Goal: Task Accomplishment & Management: Complete application form

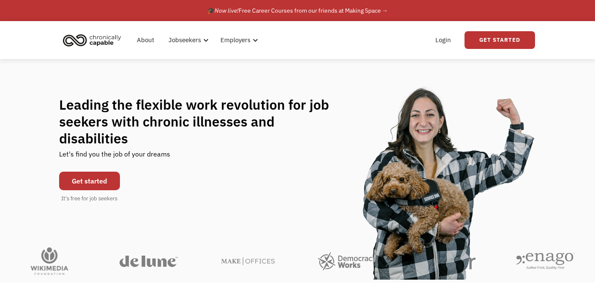
click at [107, 172] on link "Get started" at bounding box center [89, 181] width 61 height 19
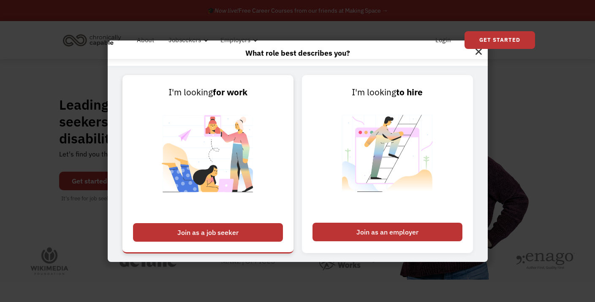
click at [246, 238] on div "Join as a job seeker" at bounding box center [208, 232] width 150 height 19
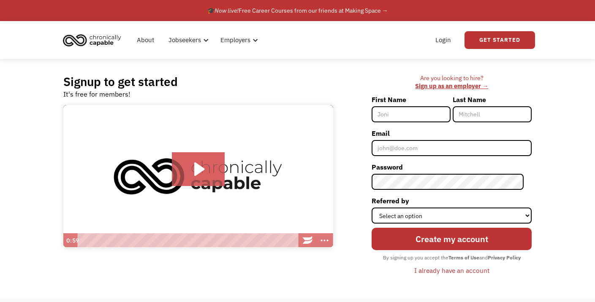
click at [411, 114] on input "First Name" at bounding box center [410, 114] width 79 height 16
type input "Kyrie"
type input "[PERSON_NAME]"
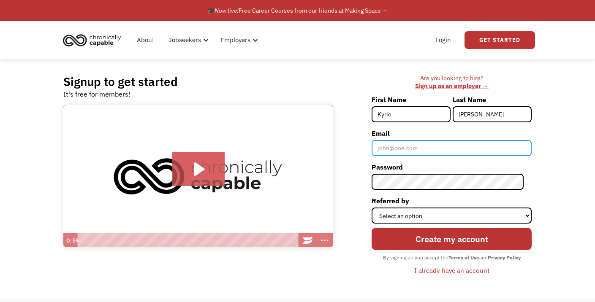
click at [452, 148] on input "Email" at bounding box center [451, 148] width 160 height 16
type input "[EMAIL_ADDRESS][DOMAIN_NAME]"
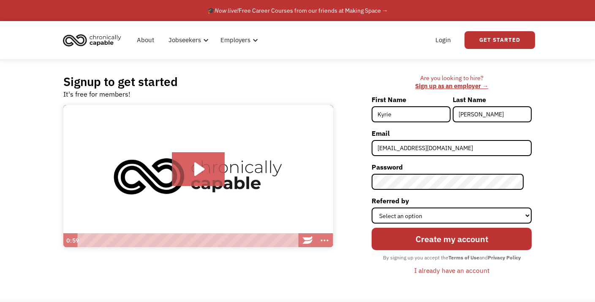
click at [438, 192] on form "First Name Kyrie Last Name Huerta Email kyriehuerta3@gmail.com Password Referre…" at bounding box center [451, 185] width 160 height 184
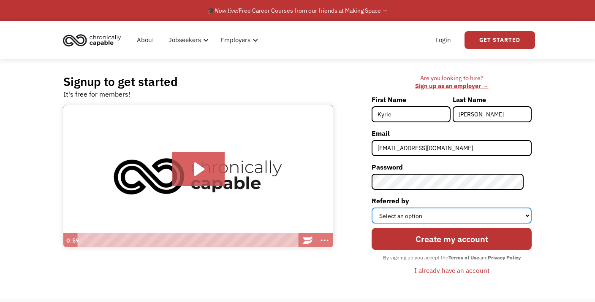
click at [458, 213] on select "Select an option Instagram Facebook Twitter Search Engine News Article Word of …" at bounding box center [451, 216] width 160 height 16
select select "Search Engine"
click at [379, 208] on select "Select an option Instagram Facebook Twitter Search Engine News Article Word of …" at bounding box center [451, 216] width 160 height 16
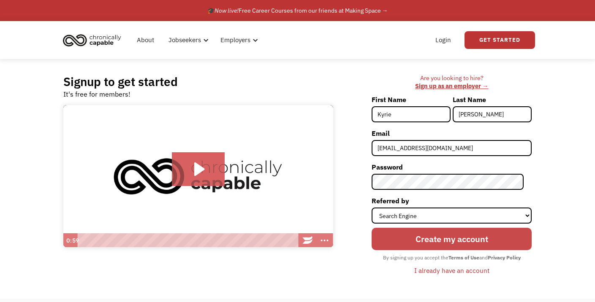
click at [445, 242] on input "Create my account" at bounding box center [451, 239] width 160 height 22
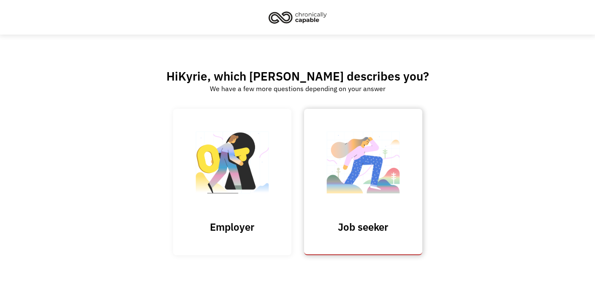
click at [379, 166] on img at bounding box center [363, 167] width 84 height 82
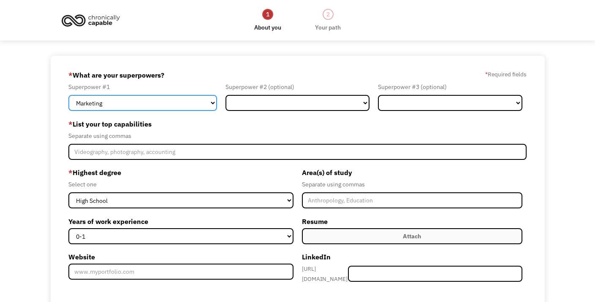
click at [178, 100] on select "Marketing Human Resources Finance Technology Operations Sales Industrial & Manu…" at bounding box center [142, 103] width 149 height 16
click at [155, 102] on select "Marketing Human Resources Finance Technology Operations Sales Industrial & Manu…" at bounding box center [142, 103] width 149 height 16
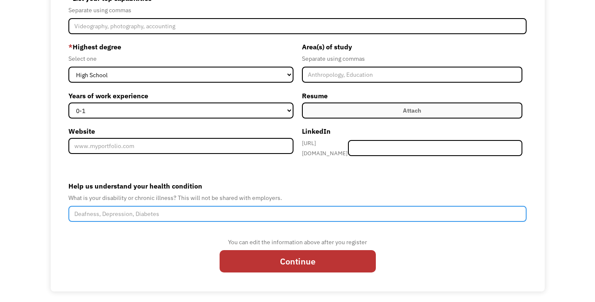
click at [212, 213] on input "Help us understand your health condition" at bounding box center [297, 214] width 458 height 16
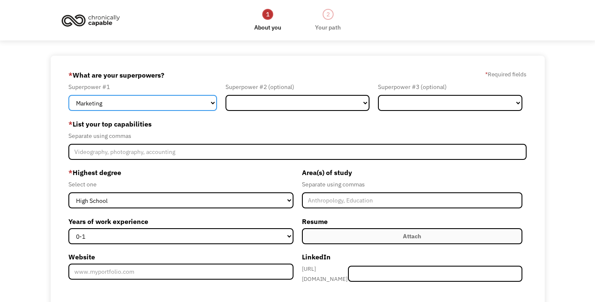
click at [86, 104] on select "Marketing Human Resources Finance Technology Operations Sales Industrial & Manu…" at bounding box center [142, 103] width 149 height 16
click at [167, 98] on select "Marketing Human Resources Finance Technology Operations Sales Industrial & Manu…" at bounding box center [142, 103] width 149 height 16
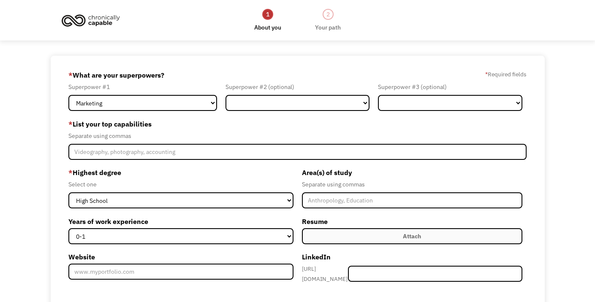
click at [181, 94] on div "Superpower #1 Marketing Human Resources Finance Technology Operations Sales Ind…" at bounding box center [144, 96] width 153 height 29
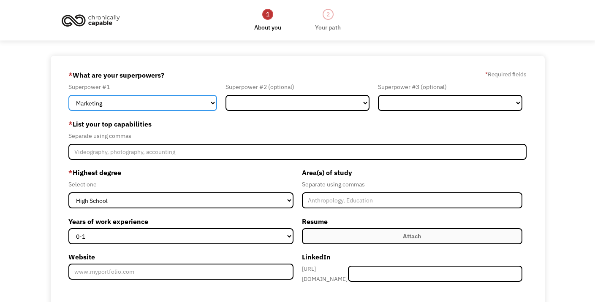
click at [181, 102] on select "Marketing Human Resources Finance Technology Operations Sales Industrial & Manu…" at bounding box center [142, 103] width 149 height 16
select select "Technology"
click at [68, 95] on select "Marketing Human Resources Finance Technology Operations Sales Industrial & Manu…" at bounding box center [142, 103] width 149 height 16
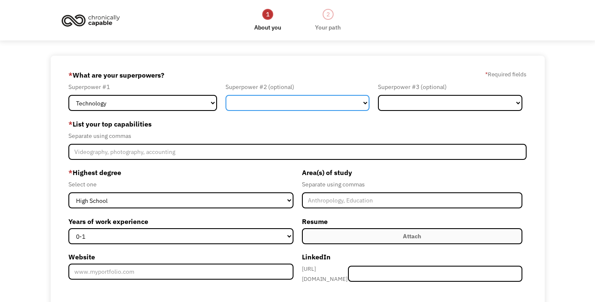
click at [256, 103] on select "Marketing Human Resources Finance Technology Operations Sales Industrial & Manu…" at bounding box center [297, 103] width 144 height 16
click at [225, 95] on select "Marketing Human Resources Finance Technology Operations Sales Industrial & Manu…" at bounding box center [297, 103] width 144 height 16
click at [270, 101] on select "Marketing Human Resources Finance Technology Operations Sales Industrial & Manu…" at bounding box center [297, 103] width 144 height 16
select select "Customer Service"
click at [225, 95] on select "Marketing Human Resources Finance Technology Operations Sales Industrial & Manu…" at bounding box center [297, 103] width 144 height 16
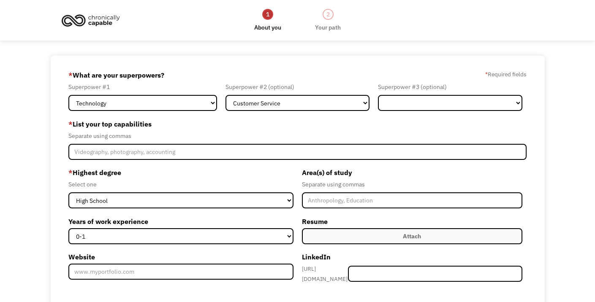
click at [454, 115] on form "68e2a567716fed448fe6cc9d kyriehuerta3@gmail.com Kyrie Huerta Search Engine * Wh…" at bounding box center [297, 236] width 458 height 336
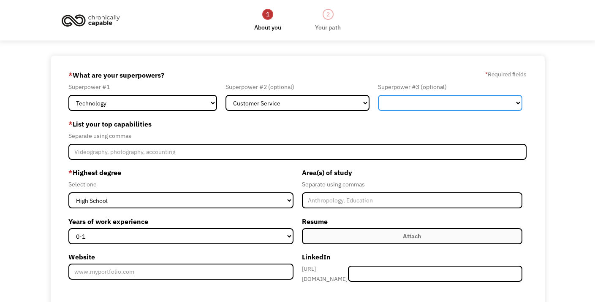
click at [444, 102] on select "Marketing Human Resources Finance Technology Operations Sales Industrial & Manu…" at bounding box center [450, 103] width 144 height 16
select select "Operations"
click at [378, 95] on select "Marketing Human Resources Finance Technology Operations Sales Industrial & Manu…" at bounding box center [450, 103] width 144 height 16
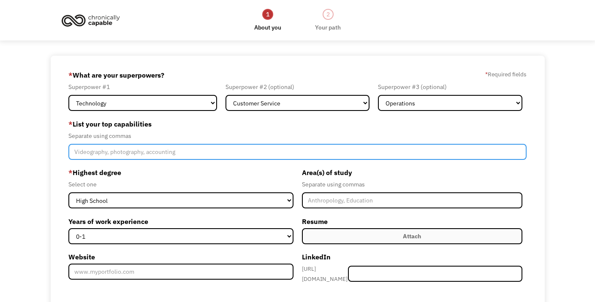
click at [209, 158] on input "Member-Create-Step1" at bounding box center [297, 152] width 458 height 16
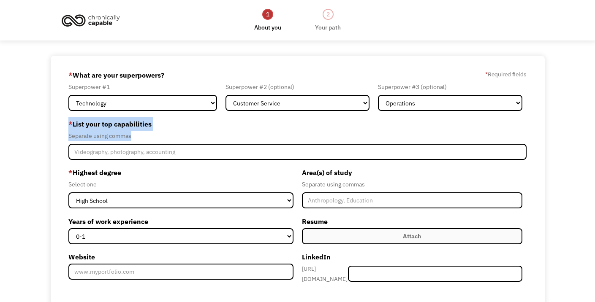
drag, startPoint x: 66, startPoint y: 123, endPoint x: 140, endPoint y: 135, distance: 74.8
click at [140, 135] on div "68e2a567716fed448fe6cc9d kyriehuerta3@gmail.com Kyrie Huerta Search Engine * Wh…" at bounding box center [298, 237] width 494 height 362
copy div "* List your top capabilities Separate using commas"
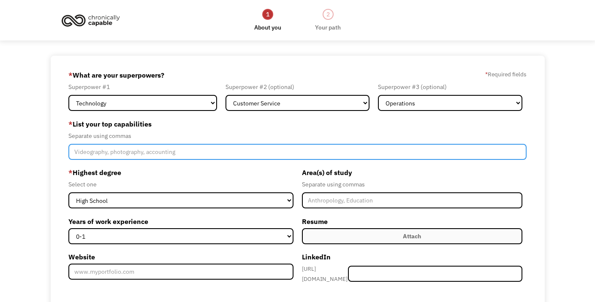
click at [170, 153] on input "Member-Create-Step1" at bounding box center [297, 152] width 458 height 16
paste input "Data Analysis, Statistical Modeling, Excel (Advanced), Python, R, Data Visualiz…"
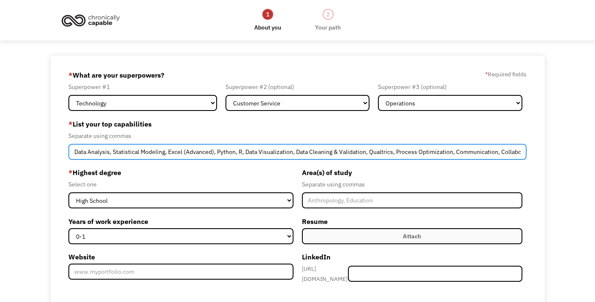
drag, startPoint x: 103, startPoint y: 154, endPoint x: 114, endPoint y: 154, distance: 10.1
click at [114, 154] on input "Data Analysis, Statistical Modeling, Excel (Advanced), Python, R, Data Visualiz…" at bounding box center [297, 152] width 458 height 16
drag, startPoint x: 341, startPoint y: 152, endPoint x: 396, endPoint y: 152, distance: 55.3
click at [396, 152] on input "Data Analysis, Excel (Advanced), Python, R, Data Visualization, Data Cleaning &…" at bounding box center [297, 152] width 458 height 16
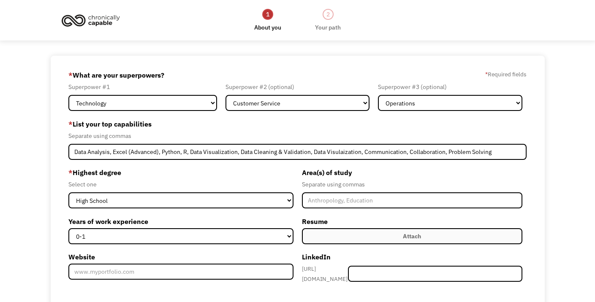
click at [366, 162] on form "68e2a567716fed448fe6cc9d kyriehuerta3@gmail.com Kyrie Huerta Search Engine * Wh…" at bounding box center [297, 236] width 458 height 336
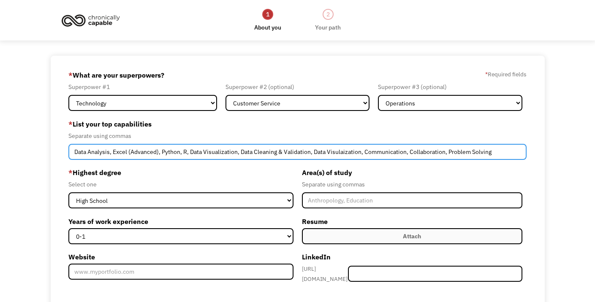
click at [342, 149] on input "Data Analysis, Excel (Advanced), Python, R, Data Visualization, Data Cleaning &…" at bounding box center [297, 152] width 458 height 16
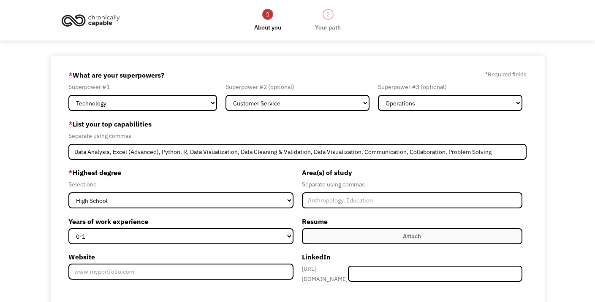
click at [402, 189] on div "Separate using commas" at bounding box center [412, 184] width 221 height 10
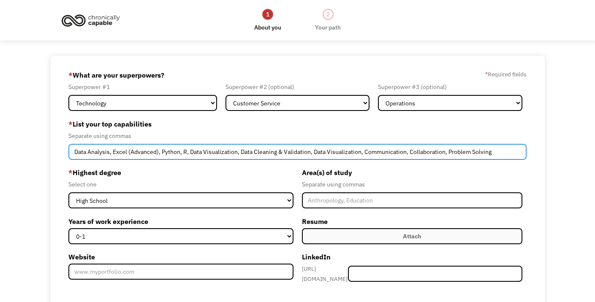
drag, startPoint x: 158, startPoint y: 153, endPoint x: 131, endPoint y: 153, distance: 26.6
click at [131, 153] on input "Data Analysis, Excel (Advanced), Python, R, Data Visualization, Data Cleaning &…" at bounding box center [297, 152] width 458 height 16
click at [113, 154] on input "Data Analysis, Excel, Python, R, Data Visualization, Data Cleaning & Validation…" at bounding box center [297, 152] width 458 height 16
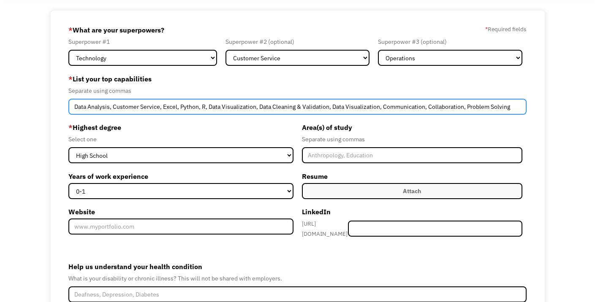
scroll to position [46, 0]
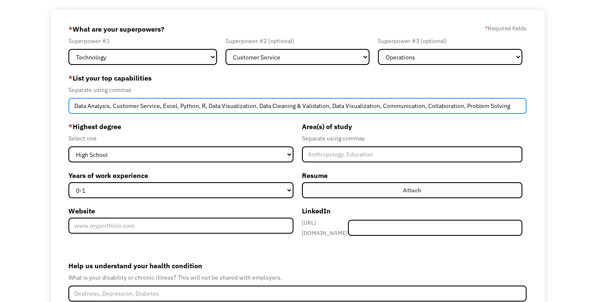
type input "Data Analysis, Customer Service, Excel, Python, R, Data Visualization, Data Cle…"
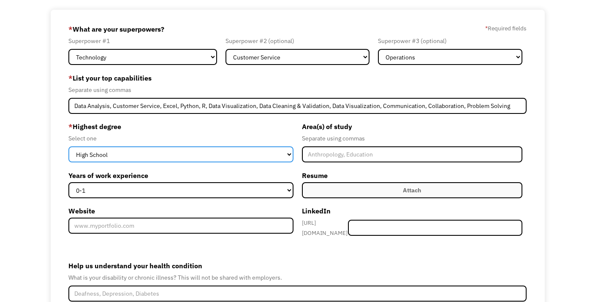
click at [158, 156] on select "High School Associates Bachelors Master's PhD" at bounding box center [180, 154] width 225 height 16
select select "bachelors"
click at [68, 146] on select "High School Associates Bachelors Master's PhD" at bounding box center [180, 154] width 225 height 16
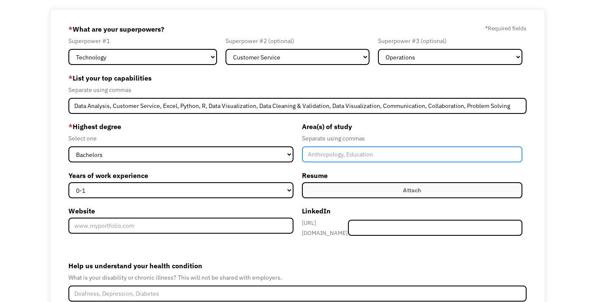
click at [385, 152] on input "Member-Create-Step1" at bounding box center [412, 154] width 221 height 16
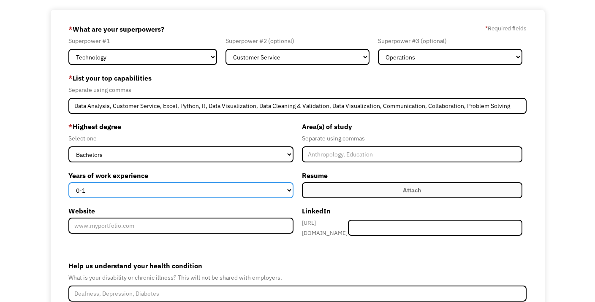
click at [128, 189] on select "0-1 2-4 5-10 11-15 15+" at bounding box center [180, 190] width 225 height 16
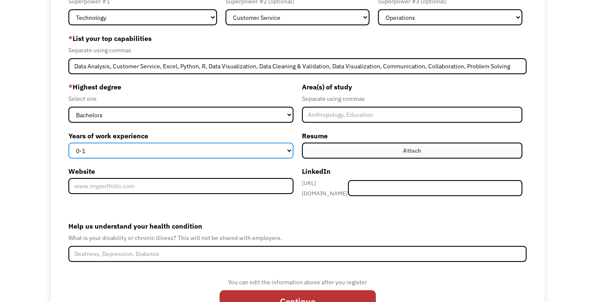
scroll to position [87, 0]
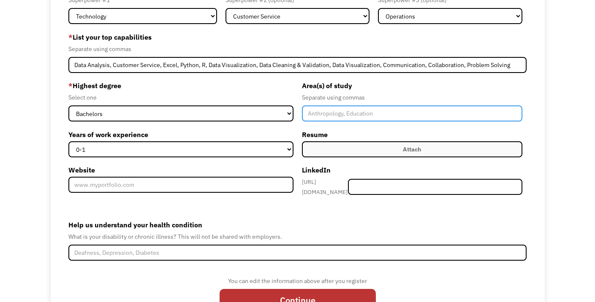
click at [352, 118] on input "Member-Create-Step1" at bounding box center [412, 114] width 221 height 16
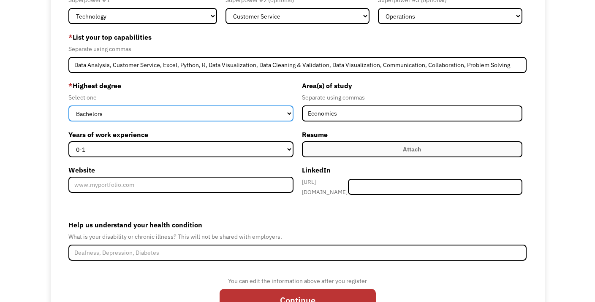
click at [215, 113] on select "High School Associates Bachelors Master's PhD" at bounding box center [180, 114] width 225 height 16
click at [68, 106] on select "High School Associates Bachelors Master's PhD" at bounding box center [180, 114] width 225 height 16
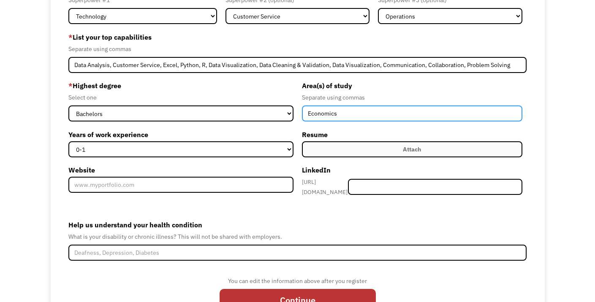
click at [365, 116] on input "Economics" at bounding box center [412, 114] width 221 height 16
type input "Economics, Minor in Quantitative Data Analytics"
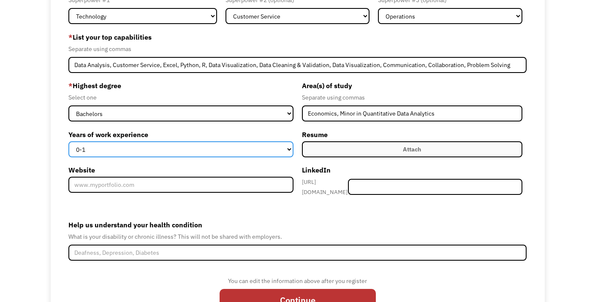
click at [220, 147] on select "0-1 2-4 5-10 11-15 15+" at bounding box center [180, 149] width 225 height 16
select select "2-4"
click at [68, 141] on select "0-1 2-4 5-10 11-15 15+" at bounding box center [180, 149] width 225 height 16
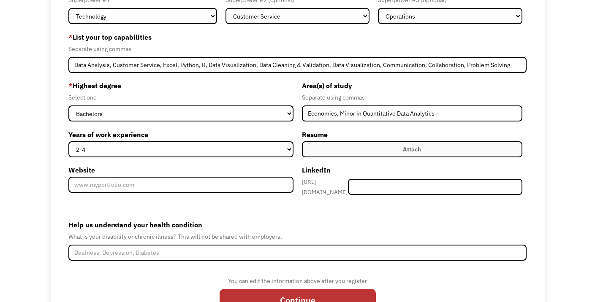
click at [334, 150] on label "Attach" at bounding box center [412, 149] width 221 height 16
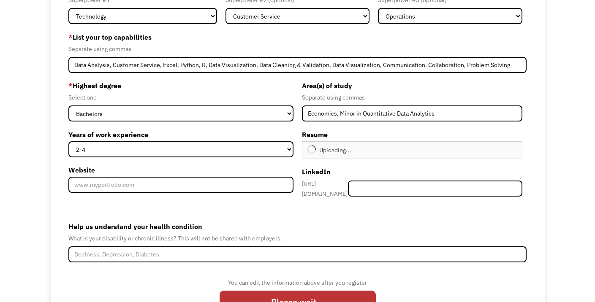
type input "Continue"
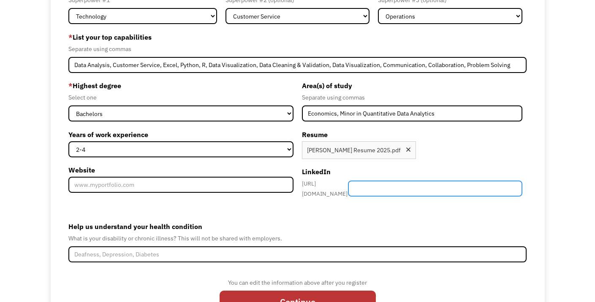
click at [424, 184] on input "Member-Create-Step1" at bounding box center [435, 189] width 174 height 16
paste input "kyrie-huerta"
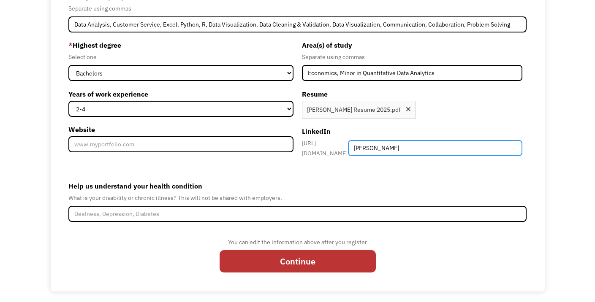
type input "kyrie-huerta"
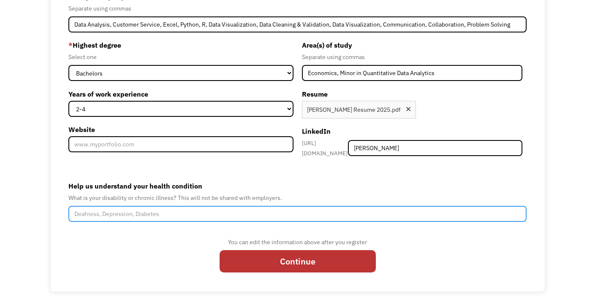
click at [259, 210] on input "Help us understand your health condition" at bounding box center [297, 214] width 458 height 16
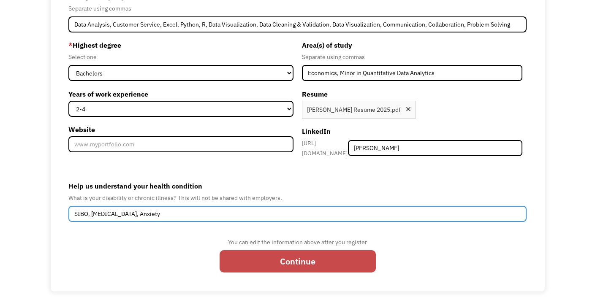
type input "SIBO, IBS, Anxiety"
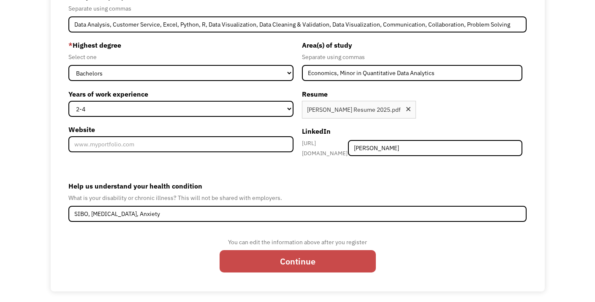
click at [244, 256] on input "Continue" at bounding box center [297, 261] width 156 height 22
type input "Please wait..."
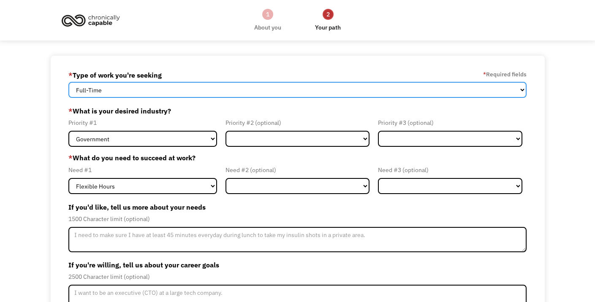
click at [242, 89] on select "Full-Time Part-Time Both Full-Time and Part-Time" at bounding box center [297, 90] width 458 height 16
select select "Both Full-Time and Part-Time"
click at [68, 82] on select "Full-Time Part-Time Both Full-Time and Part-Time" at bounding box center [297, 90] width 458 height 16
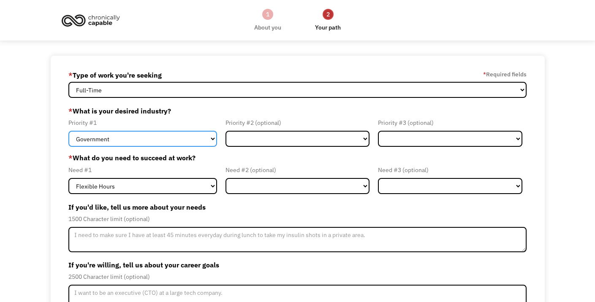
click at [179, 137] on select "Government Finance & Insurance Health & Social Care Tech & Engineering Creative…" at bounding box center [142, 139] width 149 height 16
click at [68, 131] on select "Government Finance & Insurance Health & Social Care Tech & Engineering Creative…" at bounding box center [142, 139] width 149 height 16
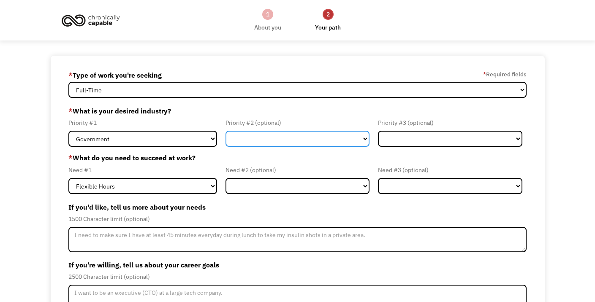
click at [287, 135] on select "Government Finance & Insurance Health & Social Care Tech & Engineering Creative…" at bounding box center [297, 139] width 144 height 16
select select "Health & Social Care"
click at [225, 131] on select "Government Finance & Insurance Health & Social Care Tech & Engineering Creative…" at bounding box center [297, 139] width 144 height 16
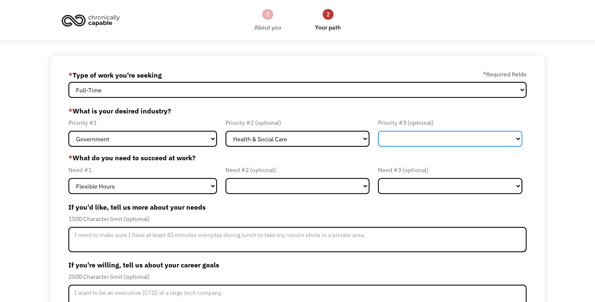
click at [413, 138] on select "Government Finance & Insurance Health & Social Care Tech & Engineering Creative…" at bounding box center [450, 139] width 144 height 16
select select "Tech & Engineering"
click at [378, 131] on select "Government Finance & Insurance Health & Social Care Tech & Engineering Creative…" at bounding box center [450, 139] width 144 height 16
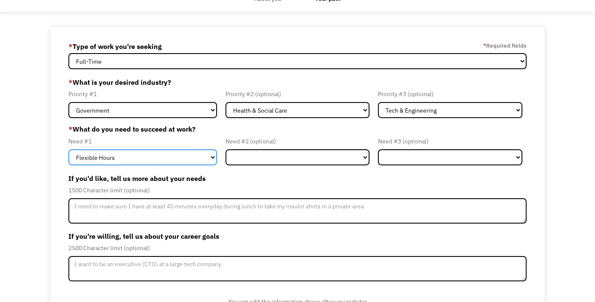
click at [179, 156] on select "Flexible Hours Remote Work Service Animal On-site Accommodations Visual Support…" at bounding box center [142, 157] width 149 height 16
click at [68, 149] on select "Flexible Hours Remote Work Service Animal On-site Accommodations Visual Support…" at bounding box center [142, 157] width 149 height 16
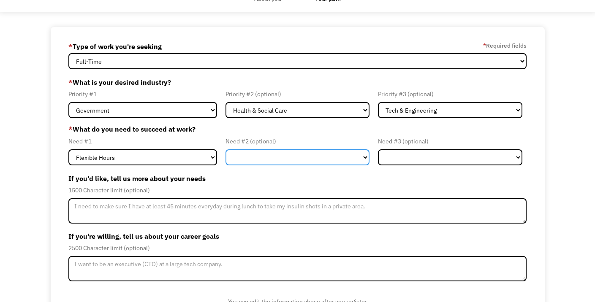
click at [275, 157] on select "Flexible Hours Remote Work Service Animal On-site Accommodations Visual Support…" at bounding box center [297, 157] width 144 height 16
click at [225, 149] on select "Flexible Hours Remote Work Service Animal On-site Accommodations Visual Support…" at bounding box center [297, 157] width 144 height 16
click at [305, 162] on select "Flexible Hours Remote Work Service Animal On-site Accommodations Visual Support…" at bounding box center [297, 157] width 144 height 16
select select "On-site Accommodations"
click at [225, 149] on select "Flexible Hours Remote Work Service Animal On-site Accommodations Visual Support…" at bounding box center [297, 157] width 144 height 16
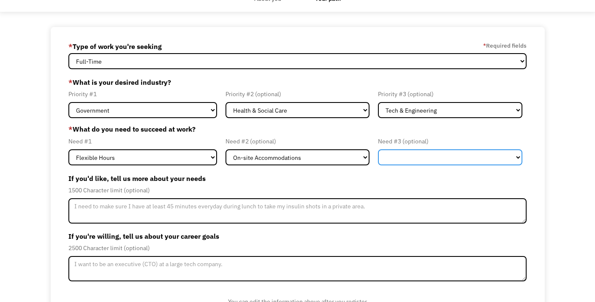
click at [395, 157] on select "Flexible Hours Remote Work Service Animal On-site Accommodations Visual Support…" at bounding box center [450, 157] width 144 height 16
select select "Remote Work"
click at [378, 149] on select "Flexible Hours Remote Work Service Animal On-site Accommodations Visual Support…" at bounding box center [450, 157] width 144 height 16
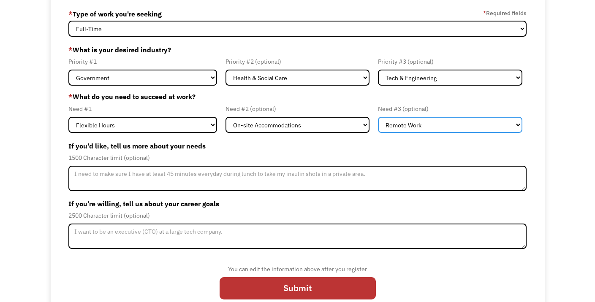
scroll to position [75, 0]
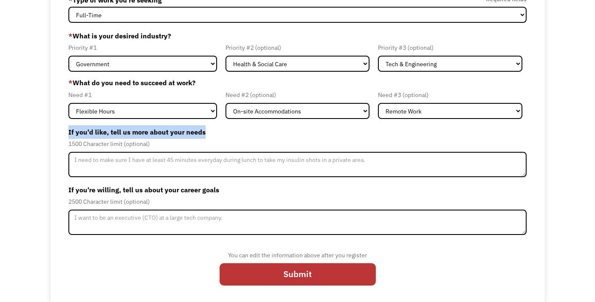
drag, startPoint x: 213, startPoint y: 135, endPoint x: 31, endPoint y: 133, distance: 181.5
click at [31, 133] on div "68e2a567716fed448fe6cc9d kyriehuerta3@gmail.com Kyrie Huerta * Type of work you…" at bounding box center [297, 143] width 595 height 324
copy label "If you'd like, tell us more about your needs"
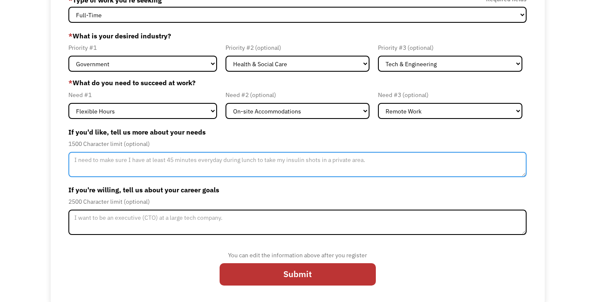
click at [181, 157] on textarea "Member-Update-Form-Step2" at bounding box center [297, 164] width 458 height 25
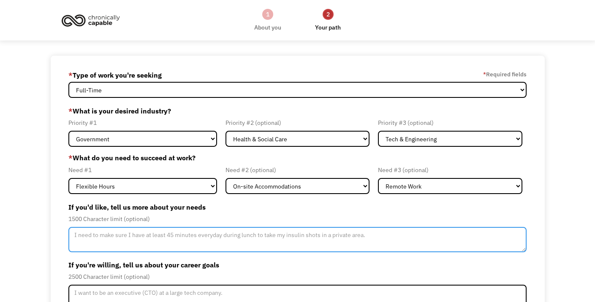
scroll to position [77, 0]
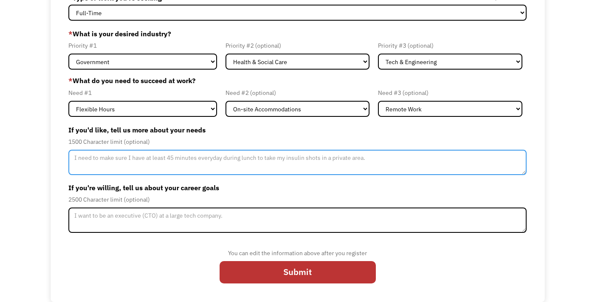
drag, startPoint x: 71, startPoint y: 163, endPoint x: 310, endPoint y: 159, distance: 239.3
click at [310, 159] on textarea "Member-Update-Form-Step2" at bounding box center [297, 162] width 458 height 25
paste textarea "I may need flexibility to manage symptoms during the workday. Specifically, I w…"
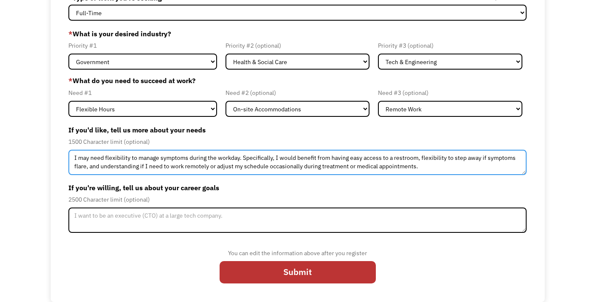
type textarea "I may need flexibility to manage symptoms during the workday. Specifically, I w…"
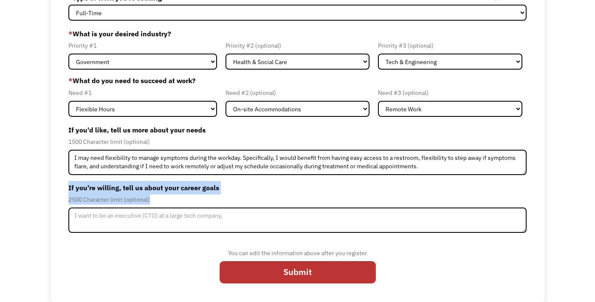
drag, startPoint x: 183, startPoint y: 198, endPoint x: 66, endPoint y: 190, distance: 116.7
click at [66, 190] on div "68e2a567716fed448fe6cc9d kyriehuerta3@gmail.com Kyrie Huerta * Type of work you…" at bounding box center [298, 140] width 494 height 324
copy div "If you're willing, tell us about your career goals 2500 Character limit (option…"
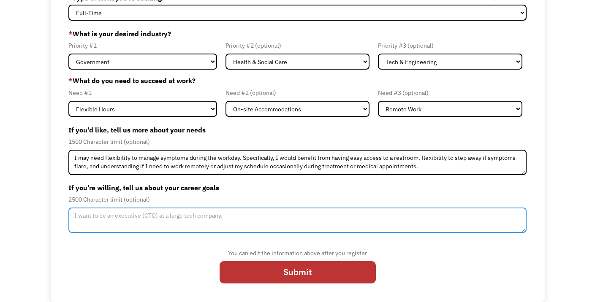
click at [212, 227] on textarea "Member-Update-Form-Step2" at bounding box center [297, 220] width 458 height 25
paste textarea "My career goal is to work in a field that combines data analytics, economics, a…"
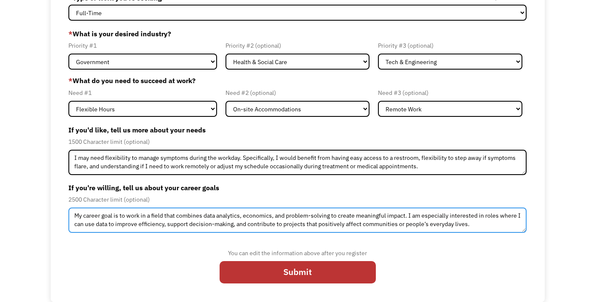
click at [262, 216] on textarea "My career goal is to work in a field that combines data analytics, economics, a…" at bounding box center [297, 220] width 458 height 25
click at [274, 219] on textarea "My career goal is to work in a field that combines data analytics, economics, a…" at bounding box center [297, 220] width 458 height 25
drag, startPoint x: 274, startPoint y: 218, endPoint x: 219, endPoint y: 219, distance: 54.4
click at [219, 219] on textarea "My career goal is to work in a field that combines data analytics, economics, a…" at bounding box center [297, 220] width 458 height 25
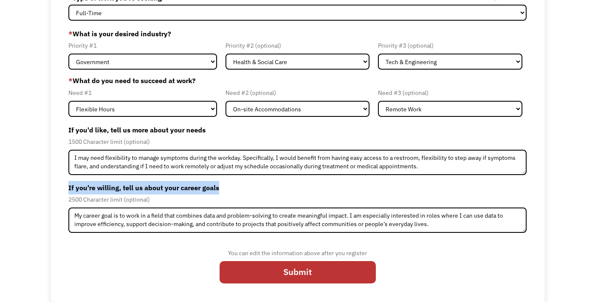
drag, startPoint x: 94, startPoint y: 193, endPoint x: 155, endPoint y: 206, distance: 62.6
click at [155, 206] on div "68e2a567716fed448fe6cc9d kyriehuerta3@gmail.com Kyrie Huerta * Type of work you…" at bounding box center [298, 140] width 494 height 324
copy label "If you're willing, tell us about your career goals"
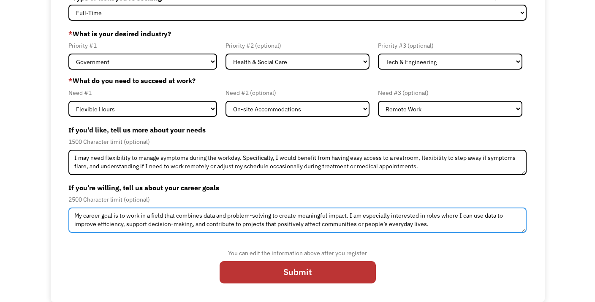
click at [285, 224] on textarea "My career goal is to work in a field that combines data and problem-solving to …" at bounding box center [297, 220] width 458 height 25
click at [452, 229] on textarea "My career goal is to work in a field that combines data and problem-solving to …" at bounding box center [297, 220] width 458 height 25
paste textarea "While I’m drawn to the technical side of analytics—identifying patterns, solvin…"
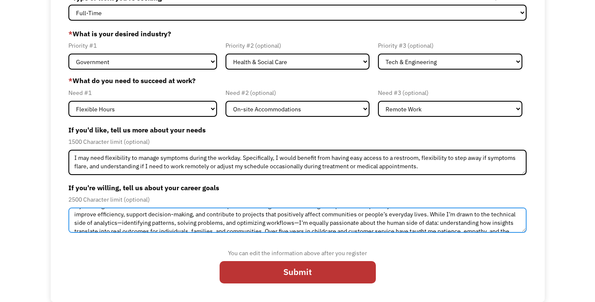
scroll to position [14, 0]
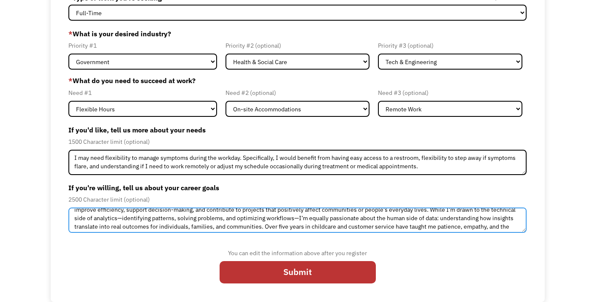
drag, startPoint x: 296, startPoint y: 219, endPoint x: 116, endPoint y: 217, distance: 179.4
click at [116, 217] on textarea "My career goal is to work in a field that combines data and problem-solving to …" at bounding box center [297, 220] width 458 height 25
click at [259, 219] on textarea "My career goal is to work in a field that combines data and problem-solving to …" at bounding box center [297, 220] width 458 height 25
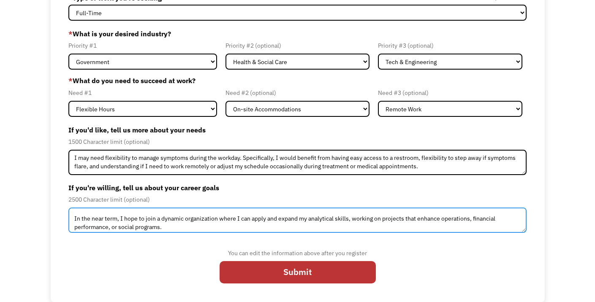
scroll to position [51, 0]
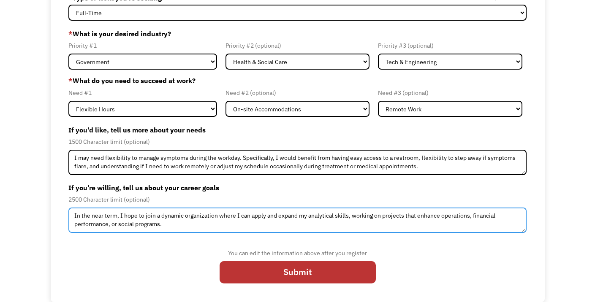
click at [335, 230] on textarea "My career goal is to work in a field that combines data and problem-solving to …" at bounding box center [297, 220] width 458 height 25
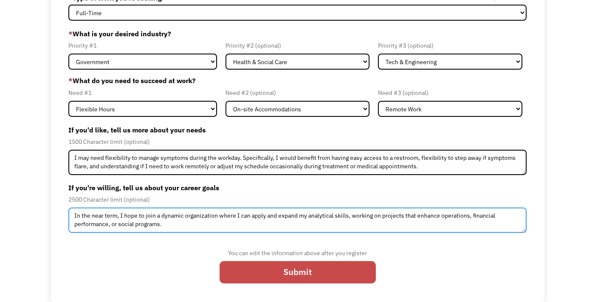
type textarea "My career goal is to work in a field that combines data and problem-solving to …"
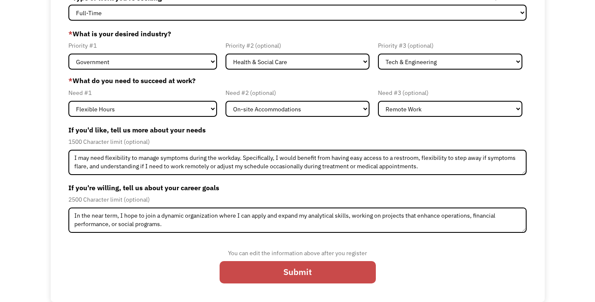
click at [335, 273] on input "Submit" at bounding box center [297, 272] width 156 height 22
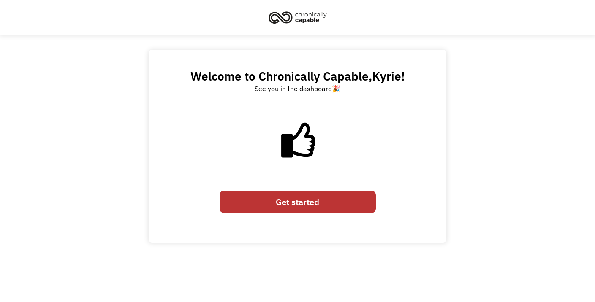
click at [326, 206] on link "Get started" at bounding box center [297, 202] width 156 height 22
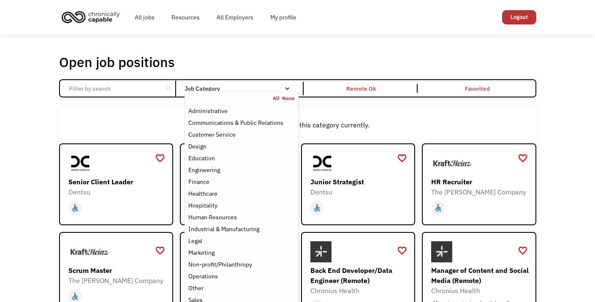
click at [274, 89] on div "Job Category" at bounding box center [241, 89] width 114 height 6
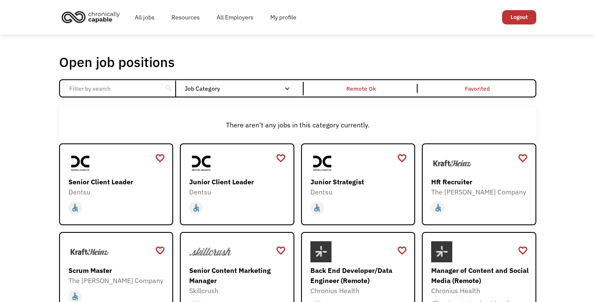
click at [274, 89] on div "Job Category" at bounding box center [241, 89] width 114 height 6
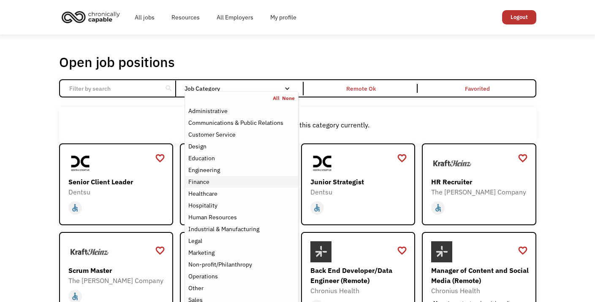
click at [224, 182] on div "Finance" at bounding box center [241, 182] width 106 height 10
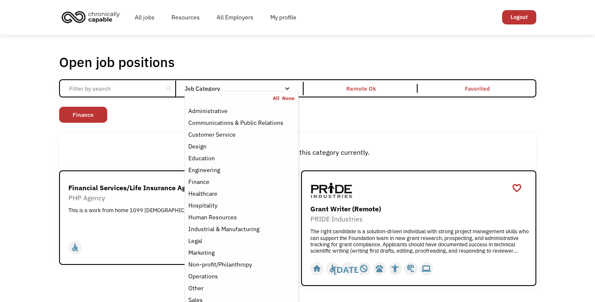
click at [344, 118] on div "Non-profit/Philanthropy Other Transportation Technology Science Sales Operation…" at bounding box center [297, 116] width 477 height 18
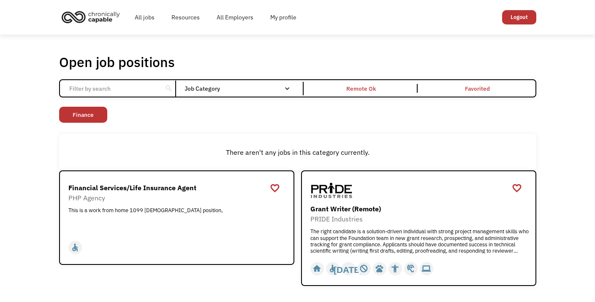
scroll to position [103, 0]
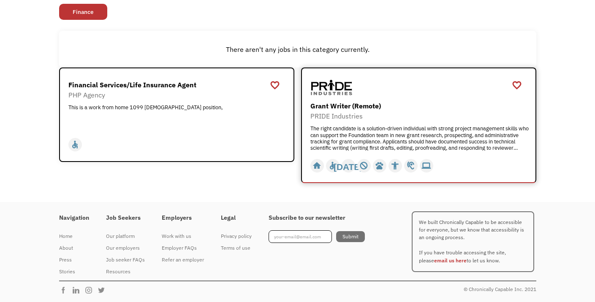
click at [431, 104] on div "Grant Writer (Remote)" at bounding box center [419, 106] width 219 height 10
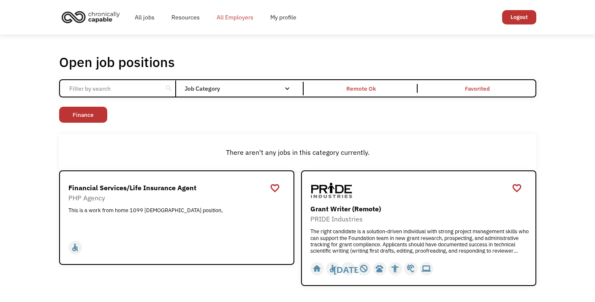
click at [241, 16] on link "All Employers" at bounding box center [235, 17] width 54 height 27
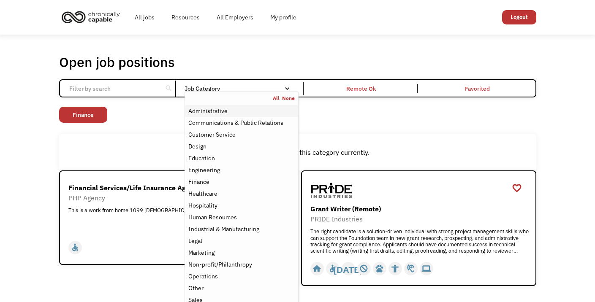
click at [200, 109] on div "Administrative" at bounding box center [207, 111] width 39 height 10
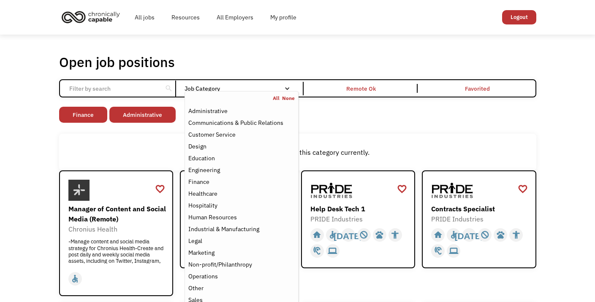
click at [130, 144] on div "There aren't any jobs in this category currently." at bounding box center [297, 152] width 477 height 37
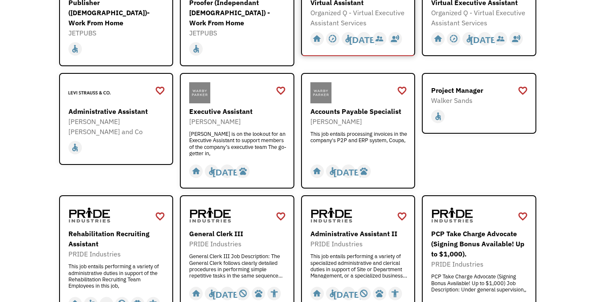
scroll to position [341, 0]
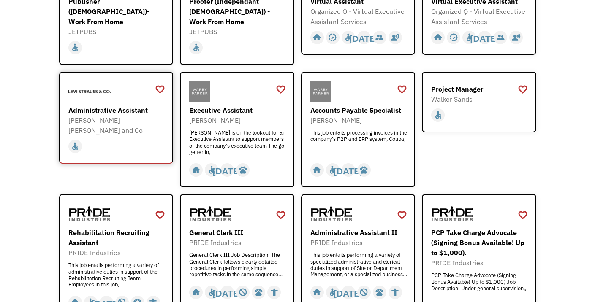
click at [153, 105] on div "Administrative Assistant" at bounding box center [117, 110] width 98 height 10
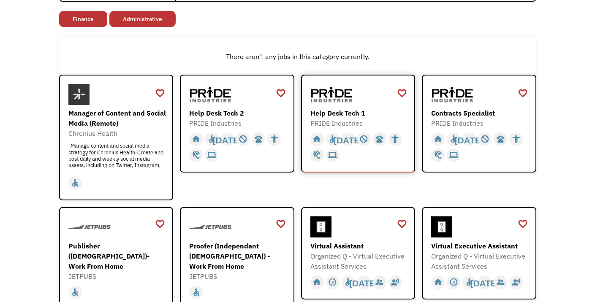
scroll to position [117, 0]
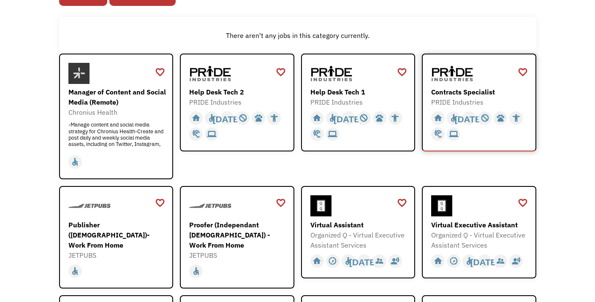
click at [486, 89] on div "Contracts Specialist" at bounding box center [480, 92] width 98 height 10
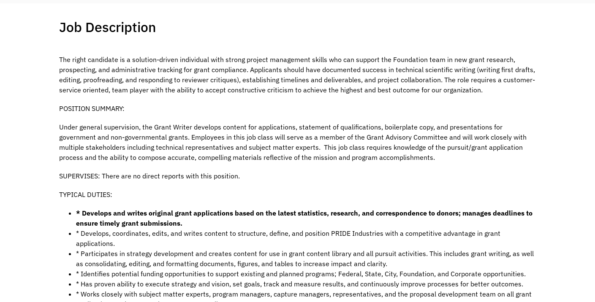
scroll to position [164, 0]
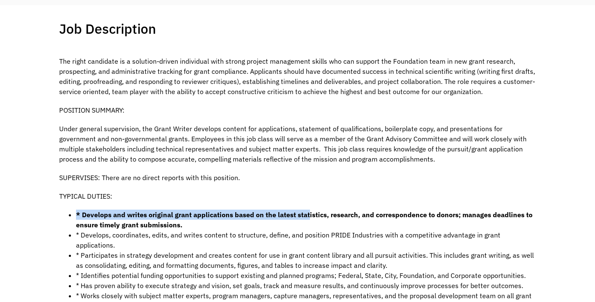
drag, startPoint x: 307, startPoint y: 219, endPoint x: 263, endPoint y: 203, distance: 46.4
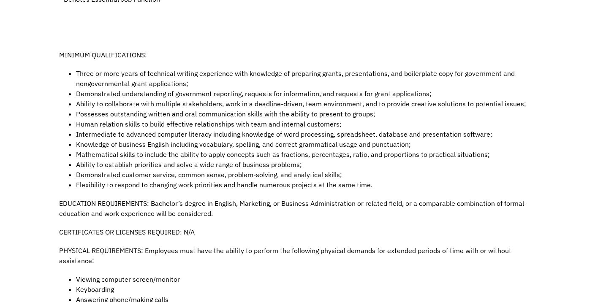
scroll to position [519, 0]
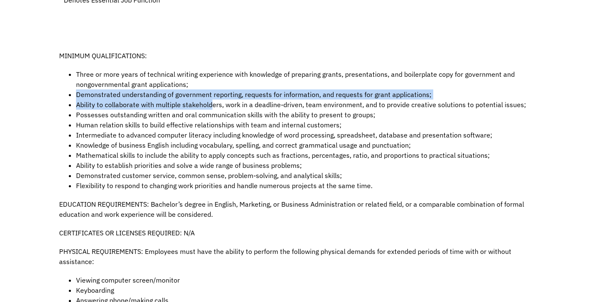
drag, startPoint x: 194, startPoint y: 78, endPoint x: 211, endPoint y: 91, distance: 20.5
click at [211, 91] on ul "Three or more years of technical writing experience with knowledge of preparing…" at bounding box center [297, 130] width 477 height 122
click at [211, 100] on li "Ability to collaborate with multiple stakeholders, work in a deadline-driven, t…" at bounding box center [306, 105] width 460 height 10
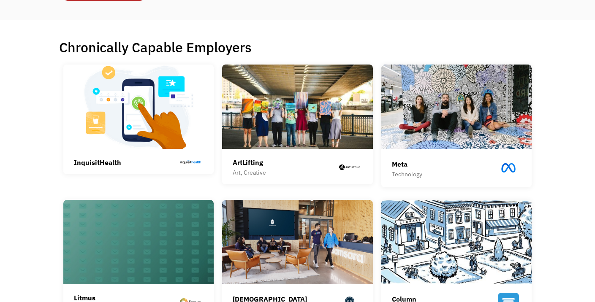
scroll to position [170, 0]
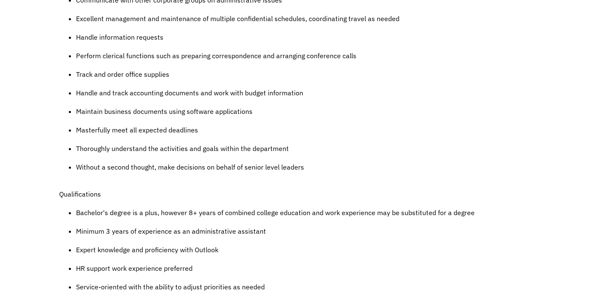
scroll to position [415, 0]
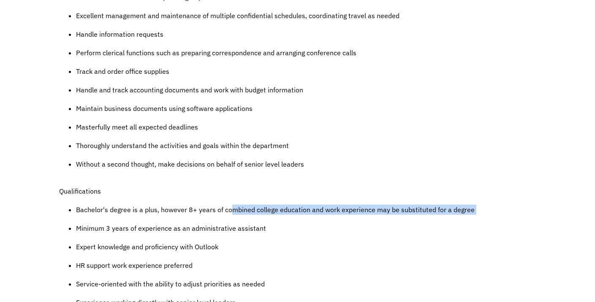
drag, startPoint x: 230, startPoint y: 197, endPoint x: 263, endPoint y: 211, distance: 36.1
click at [263, 211] on ul "Bachelor's degree is a plus, however 8+ years of combined college education and…" at bounding box center [297, 279] width 477 height 149
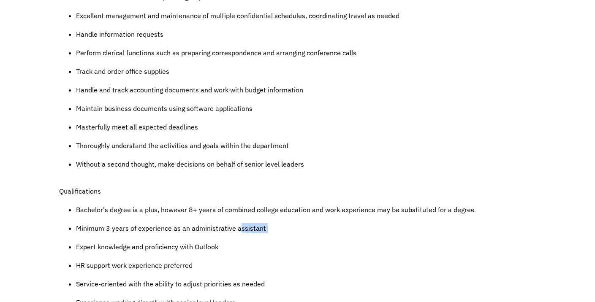
drag, startPoint x: 238, startPoint y: 214, endPoint x: 249, endPoint y: 227, distance: 17.1
click at [249, 227] on ul "Bachelor's degree is a plus, however 8+ years of combined college education and…" at bounding box center [297, 279] width 477 height 149
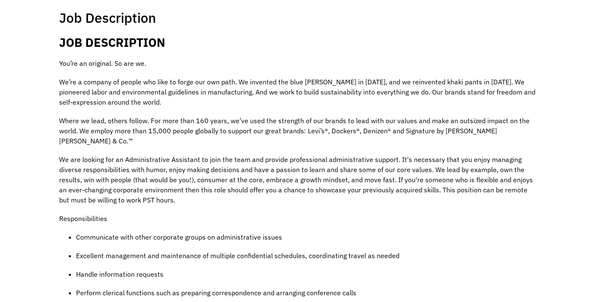
scroll to position [176, 0]
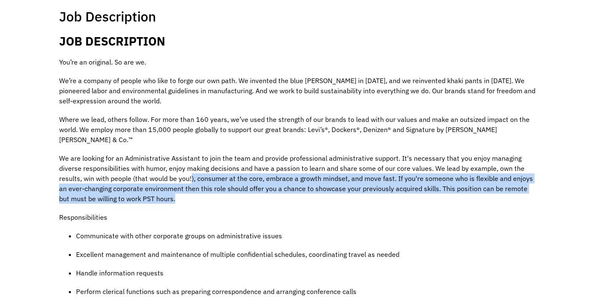
drag, startPoint x: 192, startPoint y: 165, endPoint x: 187, endPoint y: 190, distance: 25.4
click at [187, 190] on p "We are looking for an Administrative Assistant to join the team and provide pro…" at bounding box center [297, 178] width 477 height 51
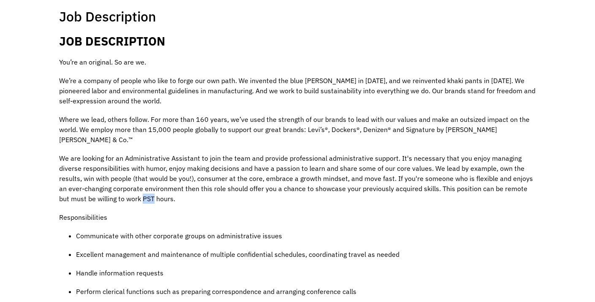
drag, startPoint x: 143, startPoint y: 192, endPoint x: 132, endPoint y: 192, distance: 11.0
click at [132, 192] on p "We are looking for an Administrative Assistant to join the team and provide pro…" at bounding box center [297, 178] width 477 height 51
copy p "PST"
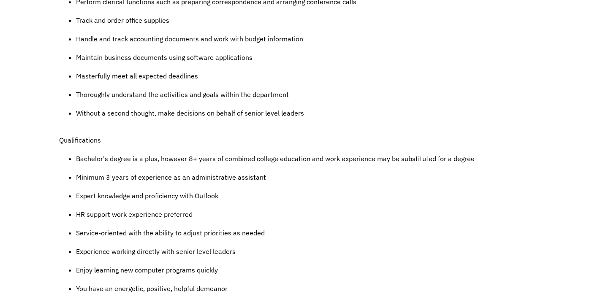
scroll to position [466, 0]
click at [173, 172] on p "Minimum 3 years of experience as an administrative assistant" at bounding box center [306, 177] width 460 height 10
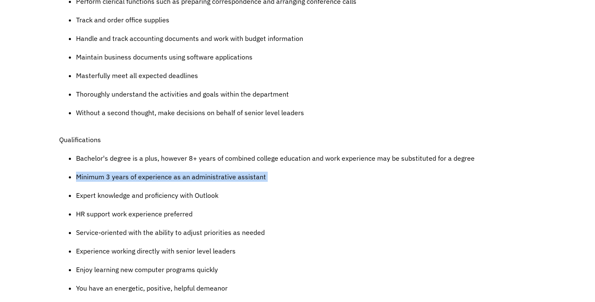
click at [173, 172] on p "Minimum 3 years of experience as an administrative assistant" at bounding box center [306, 177] width 460 height 10
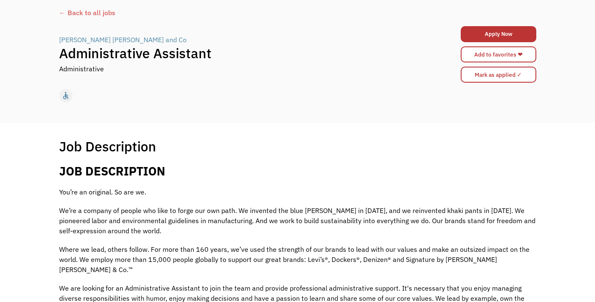
scroll to position [0, 0]
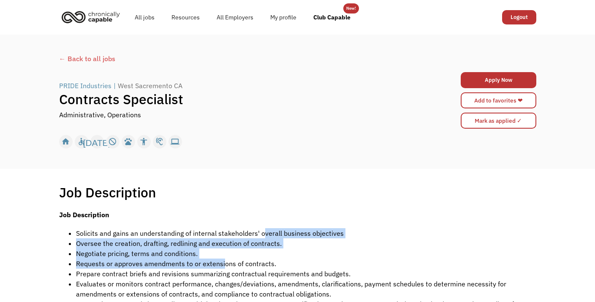
drag, startPoint x: 261, startPoint y: 233, endPoint x: 224, endPoint y: 260, distance: 46.8
click at [224, 260] on ul "Solicits and gains an understanding of internal stakeholders' overall business …" at bounding box center [297, 299] width 477 height 142
click at [224, 260] on li "Requests or approves amendments to or extensions of contracts." at bounding box center [306, 264] width 460 height 10
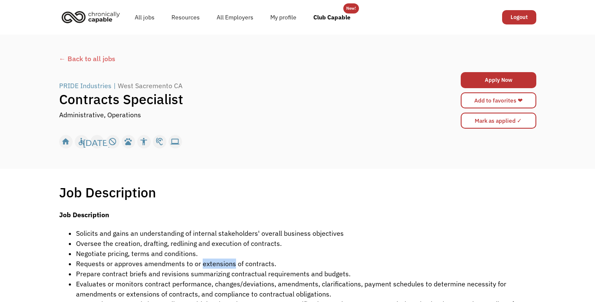
click at [224, 260] on li "Requests or approves amendments to or extensions of contracts." at bounding box center [306, 264] width 460 height 10
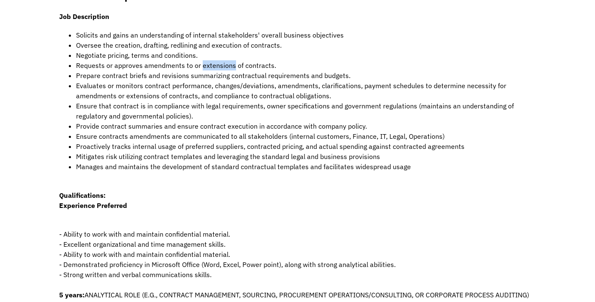
scroll to position [200, 0]
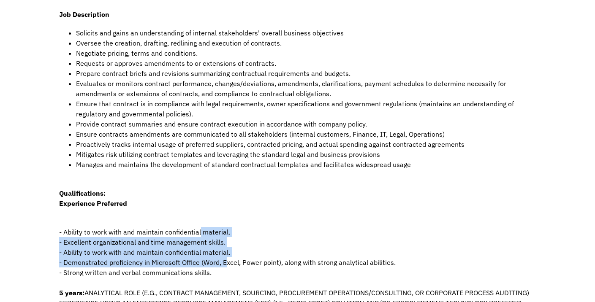
drag, startPoint x: 224, startPoint y: 260, endPoint x: 199, endPoint y: 234, distance: 36.1
click at [199, 233] on p "‍ - Ability to work with and maintain confidential material. - Excellent organi…" at bounding box center [297, 262] width 477 height 91
click at [199, 234] on p "‍ - Ability to work with and maintain confidential material. - Excellent organi…" at bounding box center [297, 262] width 477 height 91
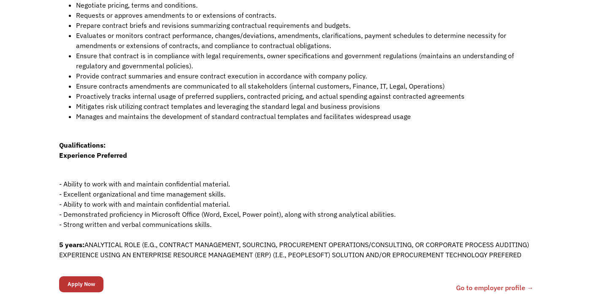
scroll to position [250, 0]
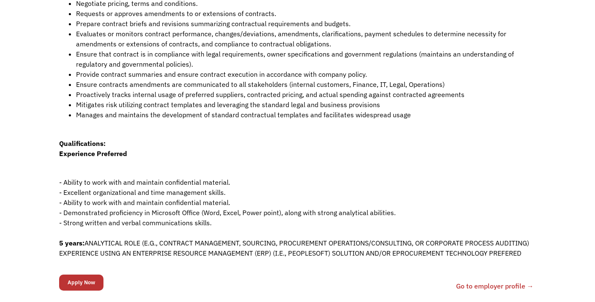
drag, startPoint x: 199, startPoint y: 234, endPoint x: 162, endPoint y: 250, distance: 40.7
click at [162, 250] on p "‍ - Ability to work with and maintain confidential material. - Excellent organi…" at bounding box center [297, 212] width 477 height 91
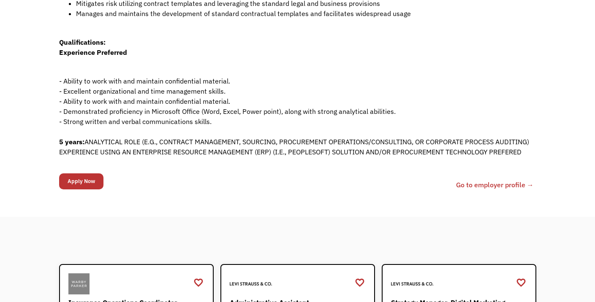
scroll to position [353, 0]
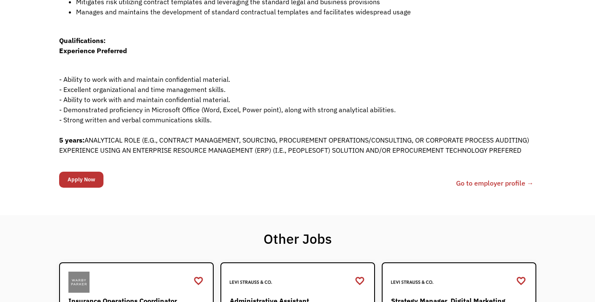
click at [192, 155] on p "‍ - Ability to work with and maintain confidential material. - Excellent organi…" at bounding box center [297, 109] width 477 height 91
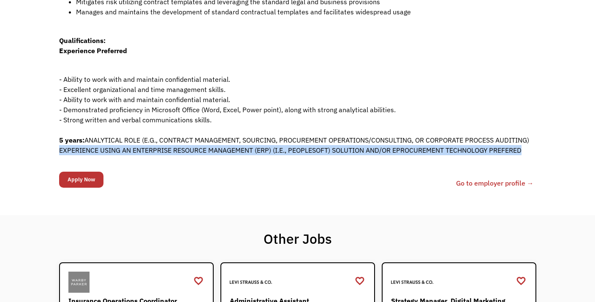
click at [192, 155] on p "‍ - Ability to work with and maintain confidential material. - Excellent organi…" at bounding box center [297, 109] width 477 height 91
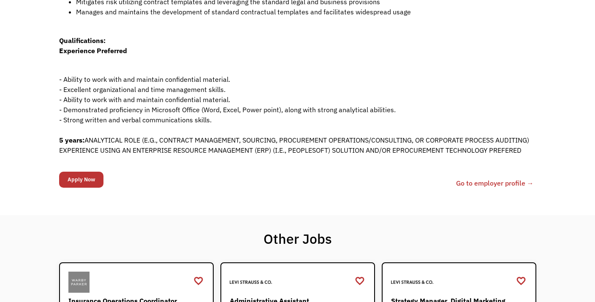
click at [192, 148] on p "‍ - Ability to work with and maintain confidential material. - Excellent organi…" at bounding box center [297, 109] width 477 height 91
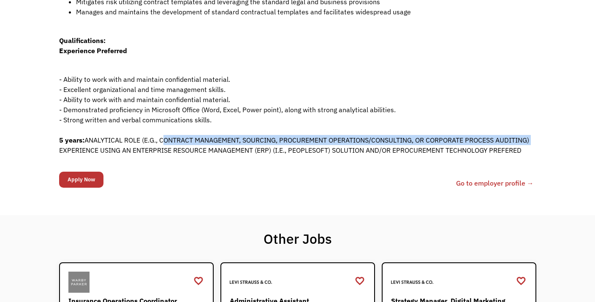
drag, startPoint x: 192, startPoint y: 148, endPoint x: 189, endPoint y: 137, distance: 11.3
click at [189, 137] on p "‍ - Ability to work with and maintain confidential material. - Excellent organi…" at bounding box center [297, 109] width 477 height 91
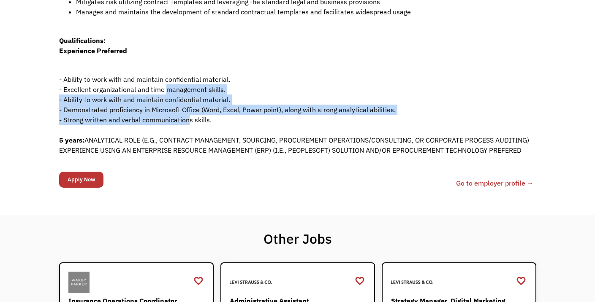
drag, startPoint x: 189, startPoint y: 119, endPoint x: 166, endPoint y: 87, distance: 39.6
click at [166, 87] on p "‍ - Ability to work with and maintain confidential material. - Excellent organi…" at bounding box center [297, 109] width 477 height 91
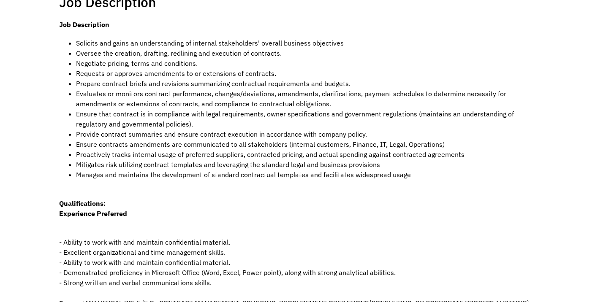
scroll to position [538, 0]
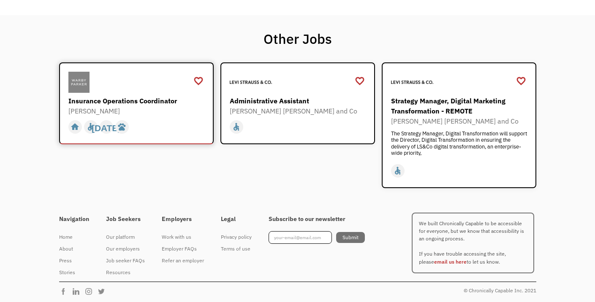
scroll to position [335, 0]
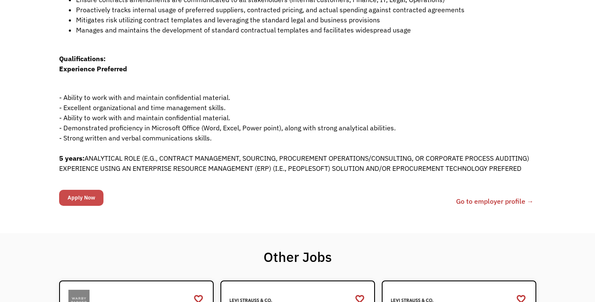
click at [87, 206] on input "Apply Now" at bounding box center [81, 198] width 44 height 16
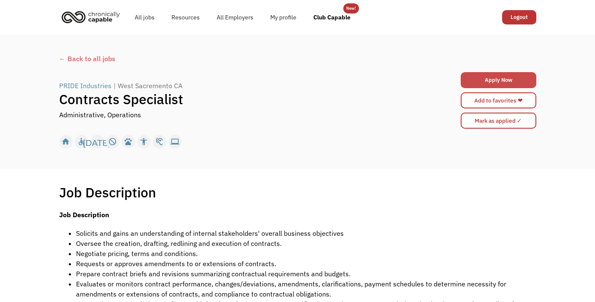
click at [514, 78] on link "Apply Now" at bounding box center [498, 80] width 76 height 16
click at [86, 54] on div "← Back to all jobs" at bounding box center [297, 59] width 477 height 10
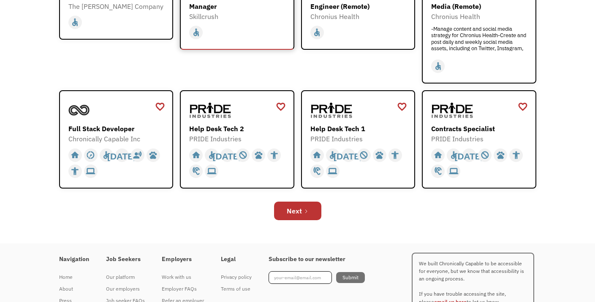
scroll to position [279, 0]
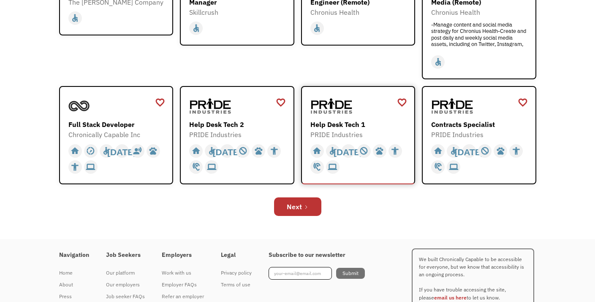
click at [350, 141] on div "home slow_motion_video accessible today not_interested supervisor_account recor…" at bounding box center [359, 157] width 98 height 35
click at [307, 200] on link "Next" at bounding box center [297, 206] width 47 height 19
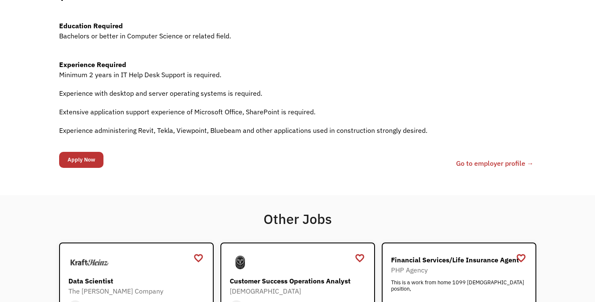
scroll to position [438, 0]
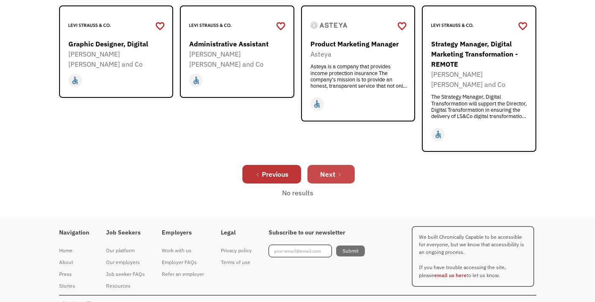
scroll to position [346, 0]
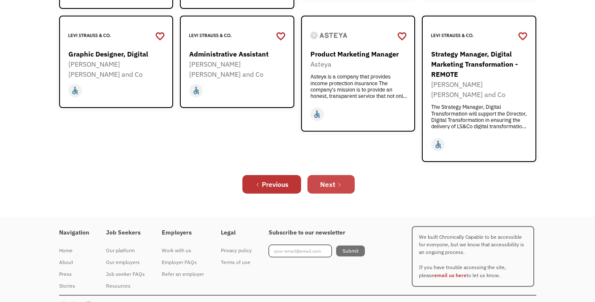
click at [338, 182] on icon "Next Page" at bounding box center [339, 184] width 5 height 5
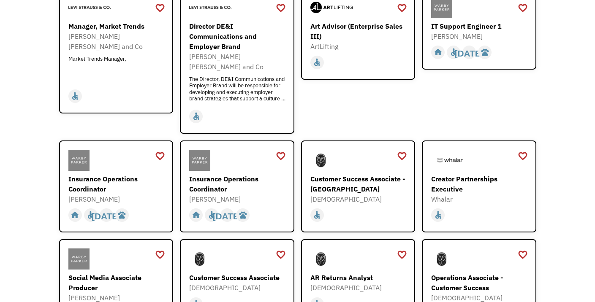
scroll to position [330, 0]
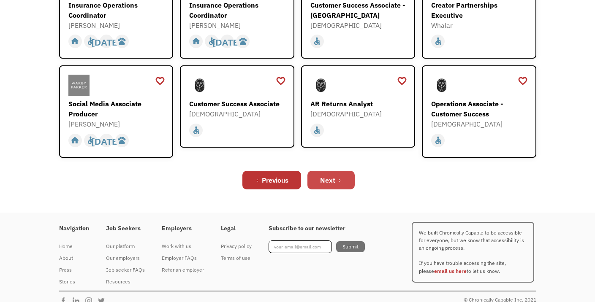
click at [341, 171] on link "Next" at bounding box center [330, 180] width 47 height 19
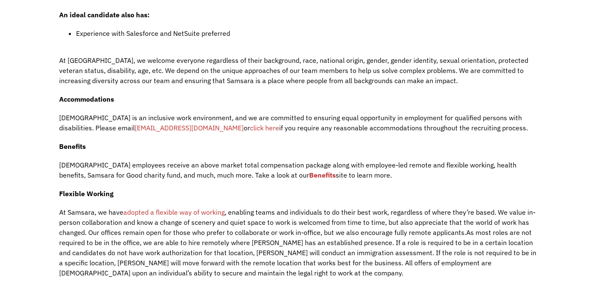
scroll to position [1069, 0]
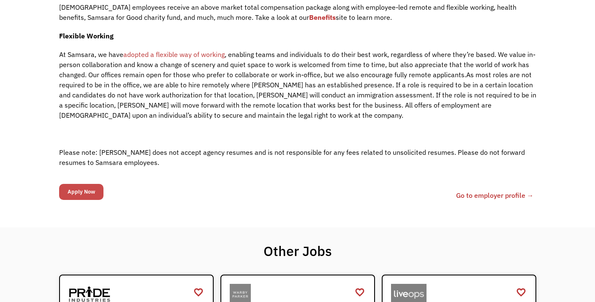
click at [87, 184] on input "Apply Now" at bounding box center [81, 192] width 44 height 16
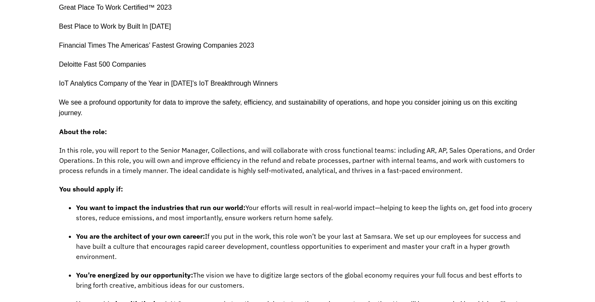
scroll to position [0, 0]
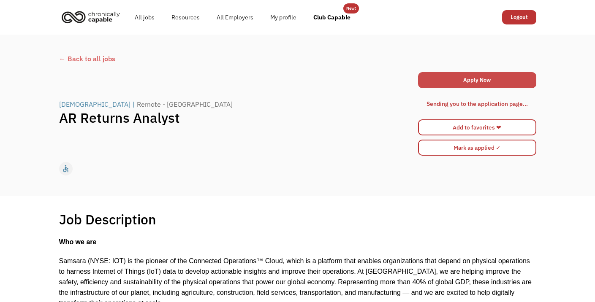
click at [509, 75] on link "Apply Now" at bounding box center [477, 80] width 118 height 16
click at [325, 21] on link "Club Capable" at bounding box center [332, 17] width 54 height 27
click at [185, 15] on link "Resources" at bounding box center [185, 17] width 45 height 27
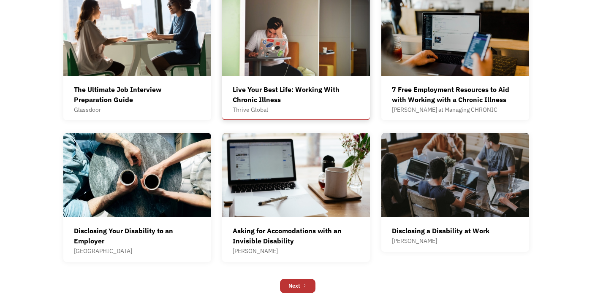
scroll to position [427, 0]
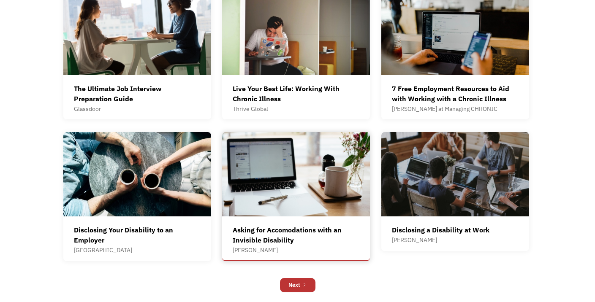
click at [293, 155] on img at bounding box center [296, 174] width 148 height 84
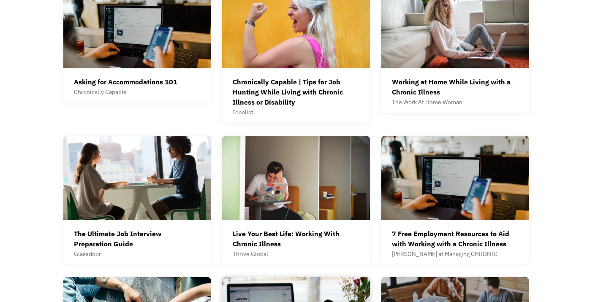
scroll to position [194, 0]
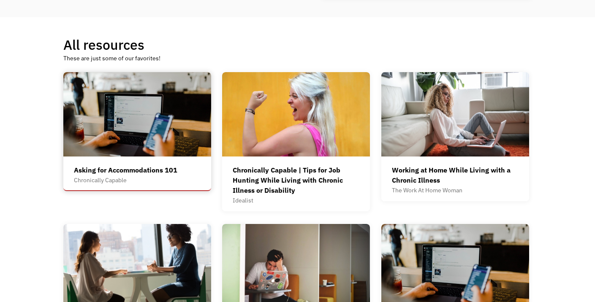
click at [168, 147] on img at bounding box center [137, 114] width 148 height 84
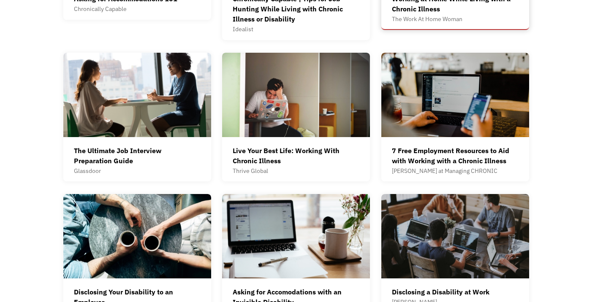
scroll to position [540, 0]
